Goal: Navigation & Orientation: Find specific page/section

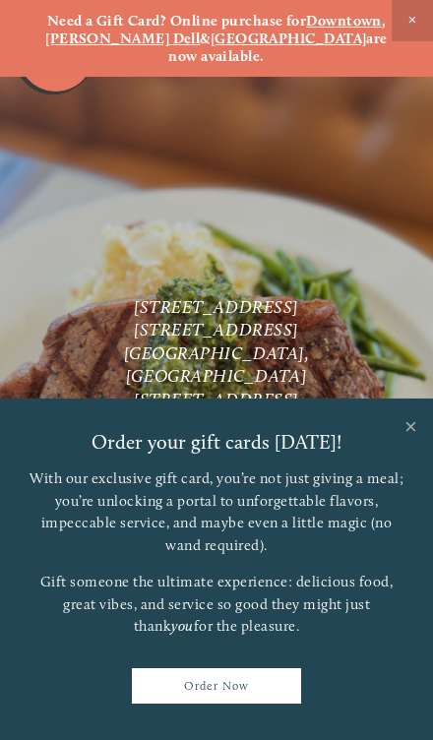
click at [406, 436] on link "Close" at bounding box center [411, 429] width 38 height 55
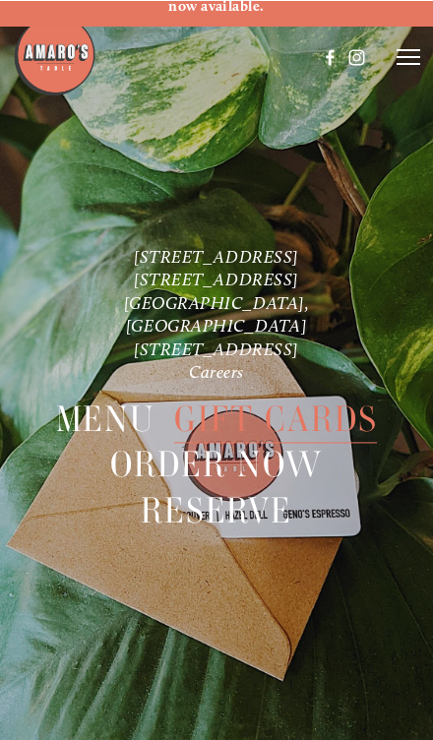
scroll to position [37, 0]
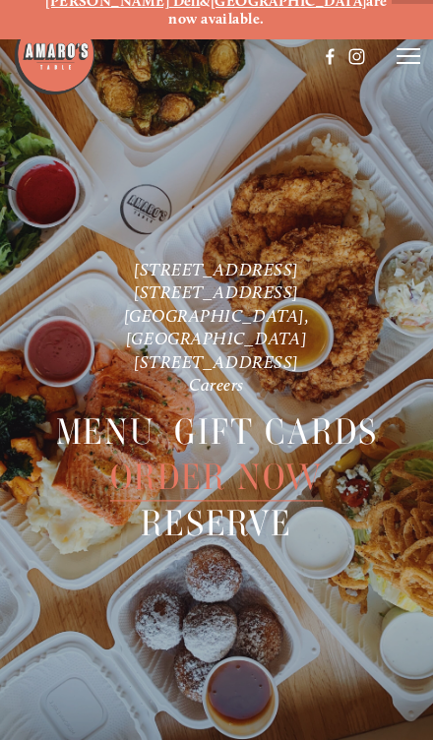
click at [342, 445] on nav "Menu Gift Cards Order Now Reserve" at bounding box center [216, 479] width 433 height 164
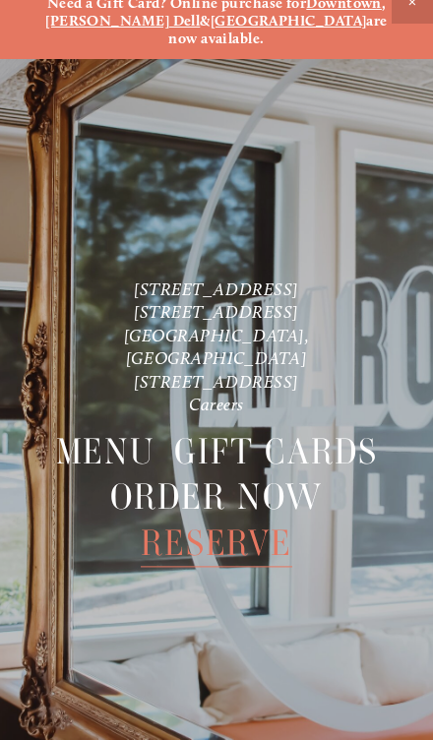
scroll to position [0, 0]
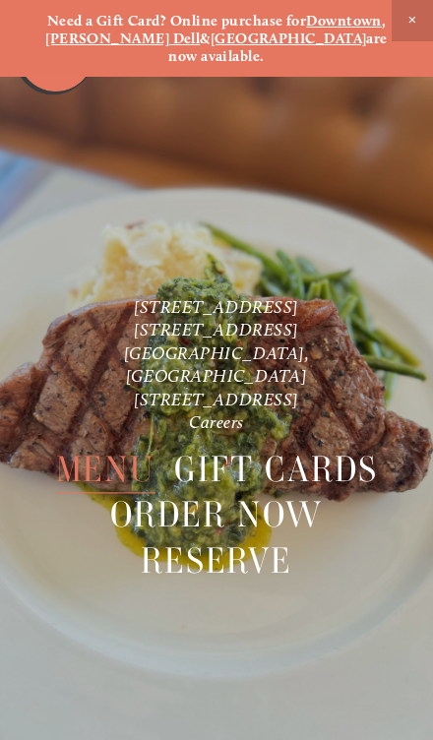
click at [407, 17] on span "Close Announcement" at bounding box center [412, 20] width 41 height 41
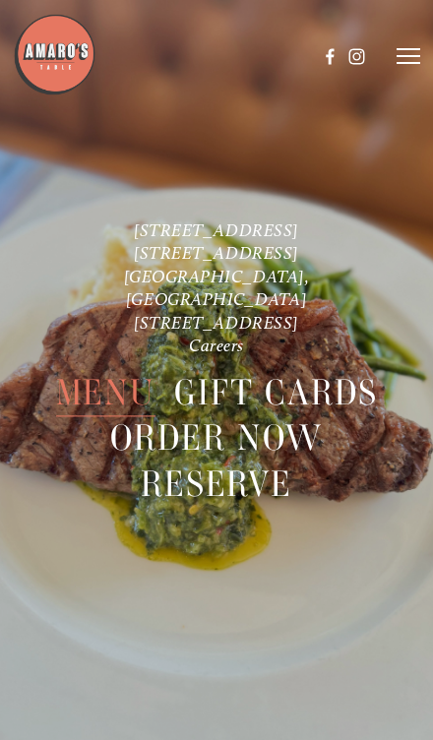
click at [111, 376] on span "Menu" at bounding box center [105, 393] width 99 height 46
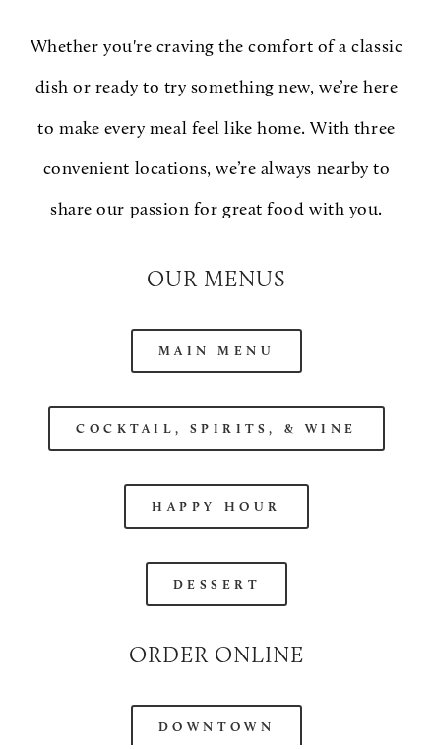
scroll to position [1975, 0]
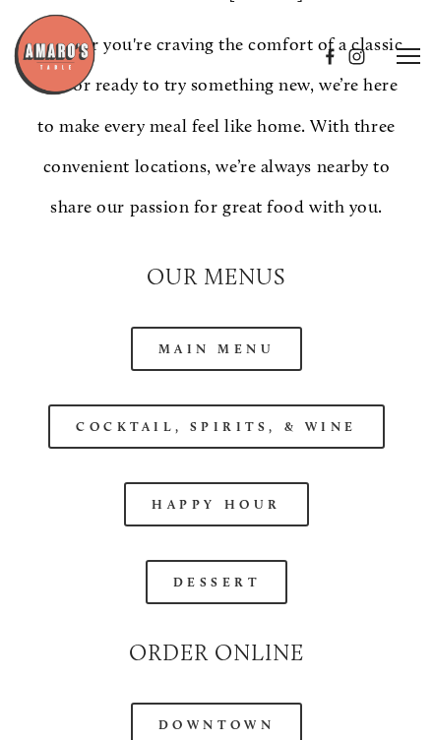
click at [248, 327] on link "Main Menu" at bounding box center [217, 349] width 172 height 44
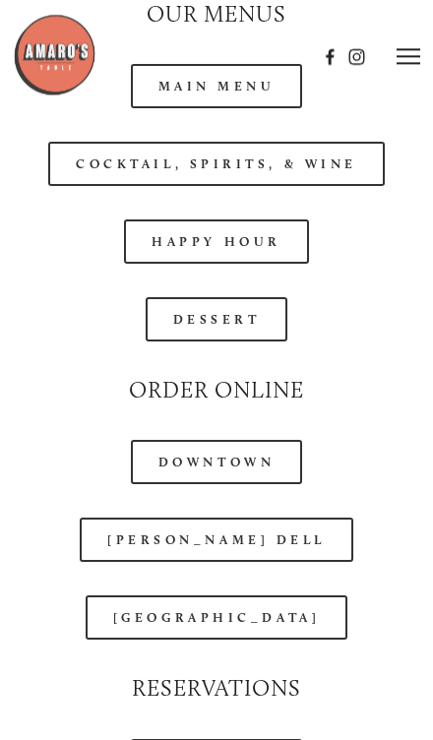
scroll to position [2238, 0]
click at [220, 448] on link "Downtown" at bounding box center [216, 462] width 171 height 44
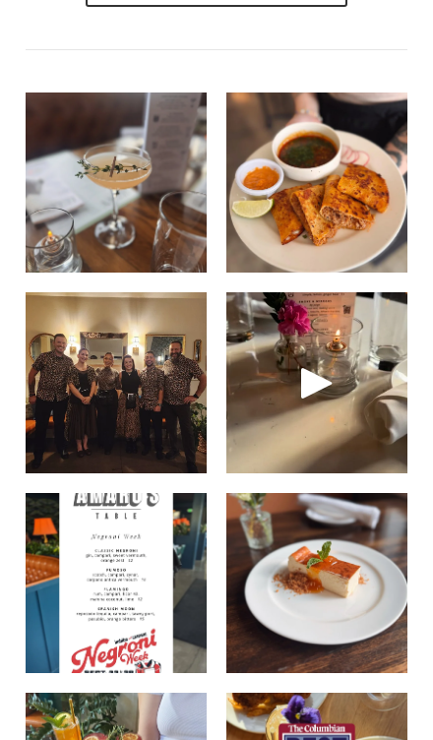
scroll to position [3201, 0]
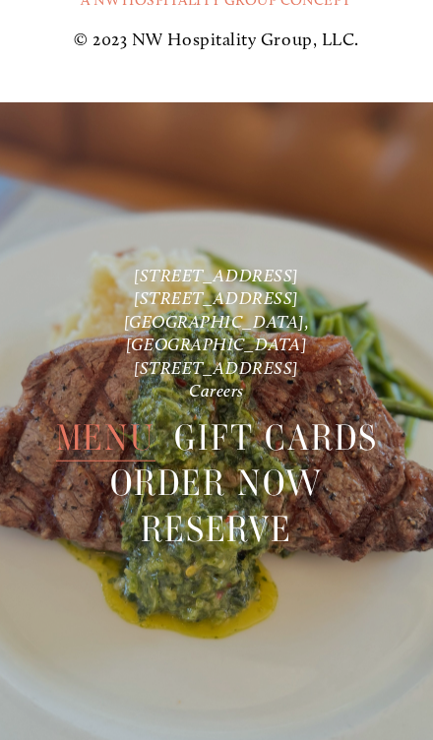
scroll to position [5961, 0]
